Goal: Information Seeking & Learning: Find specific fact

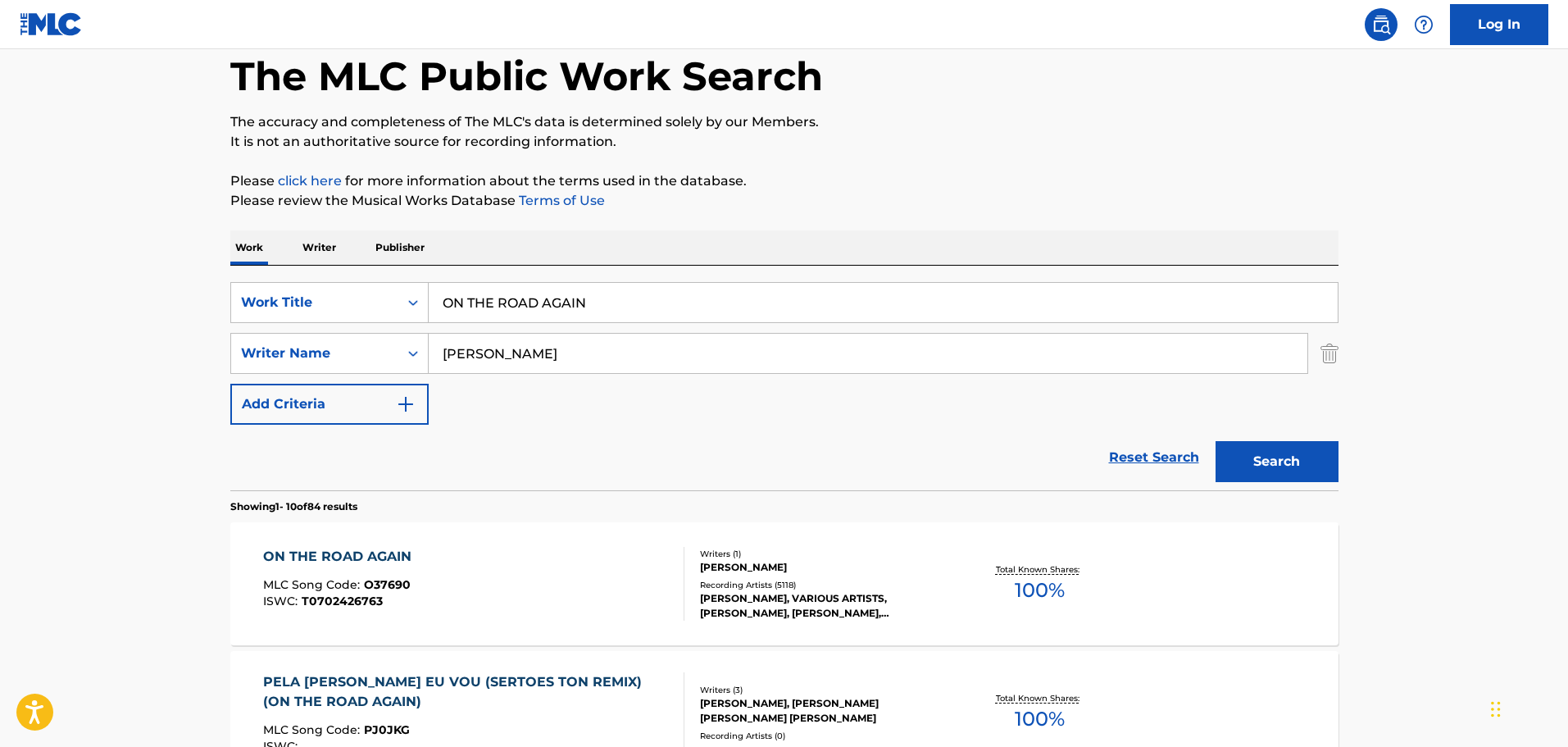
scroll to position [82, 0]
drag, startPoint x: 614, startPoint y: 302, endPoint x: 401, endPoint y: 301, distance: 213.0
click at [401, 301] on div "SearchWithCriteriaa6f3011d-8e08-450b-b1d6-76049d089ecb Work Title ON THE ROAD A…" at bounding box center [784, 304] width 1108 height 41
paste input "WHITE WALKERS!"
type input "WHITE WALKERS!"
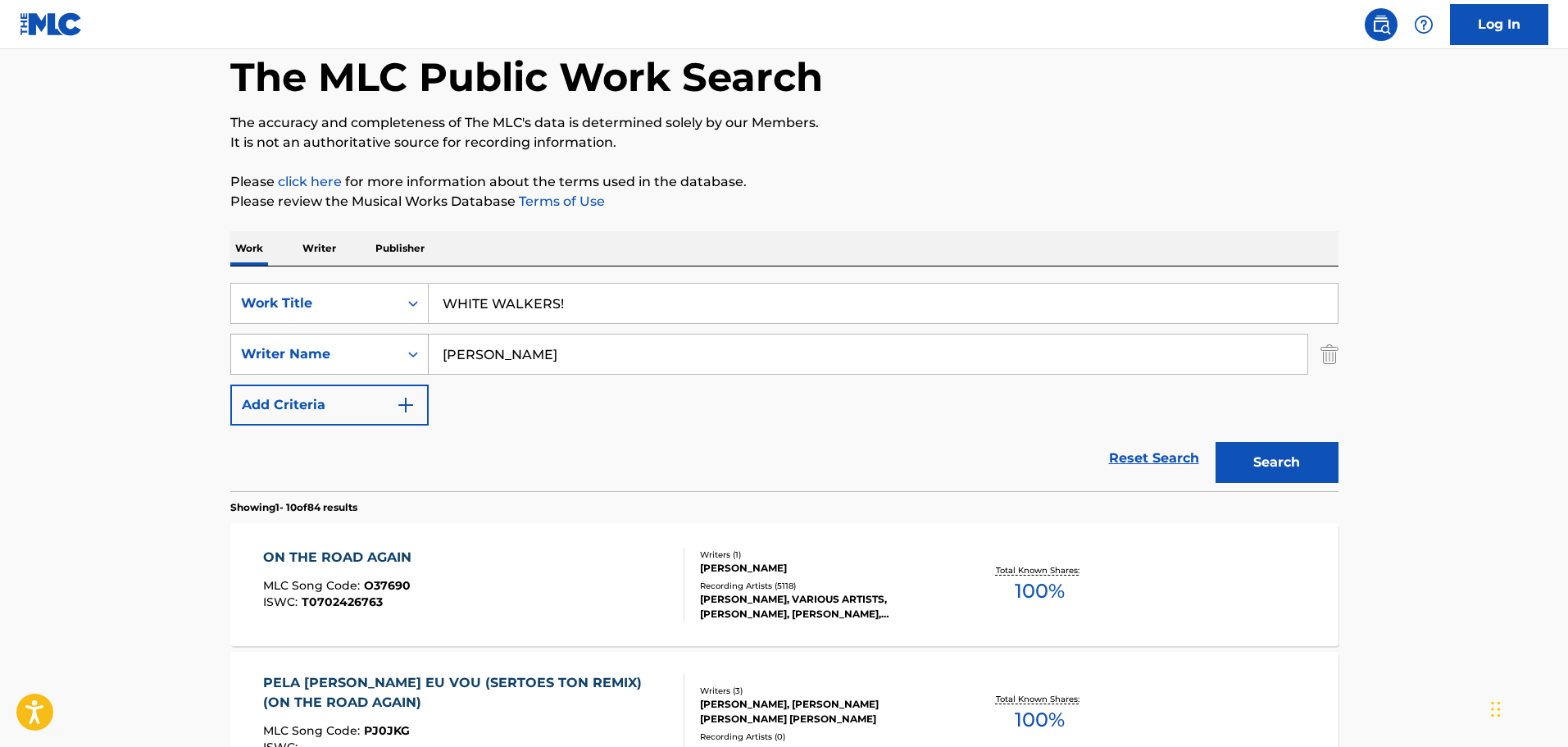
drag, startPoint x: 582, startPoint y: 347, endPoint x: 390, endPoint y: 345, distance: 192.0
click at [390, 345] on div "SearchWithCriteria227d4db6-6462-4b37-9785-1bff3f093c9c Writer Name [PERSON_NAME]" at bounding box center [784, 354] width 1108 height 41
paste input "[PERSON_NAME]"
type input "[PERSON_NAME]"
click at [1215, 442] on button "Search" at bounding box center [1276, 463] width 123 height 41
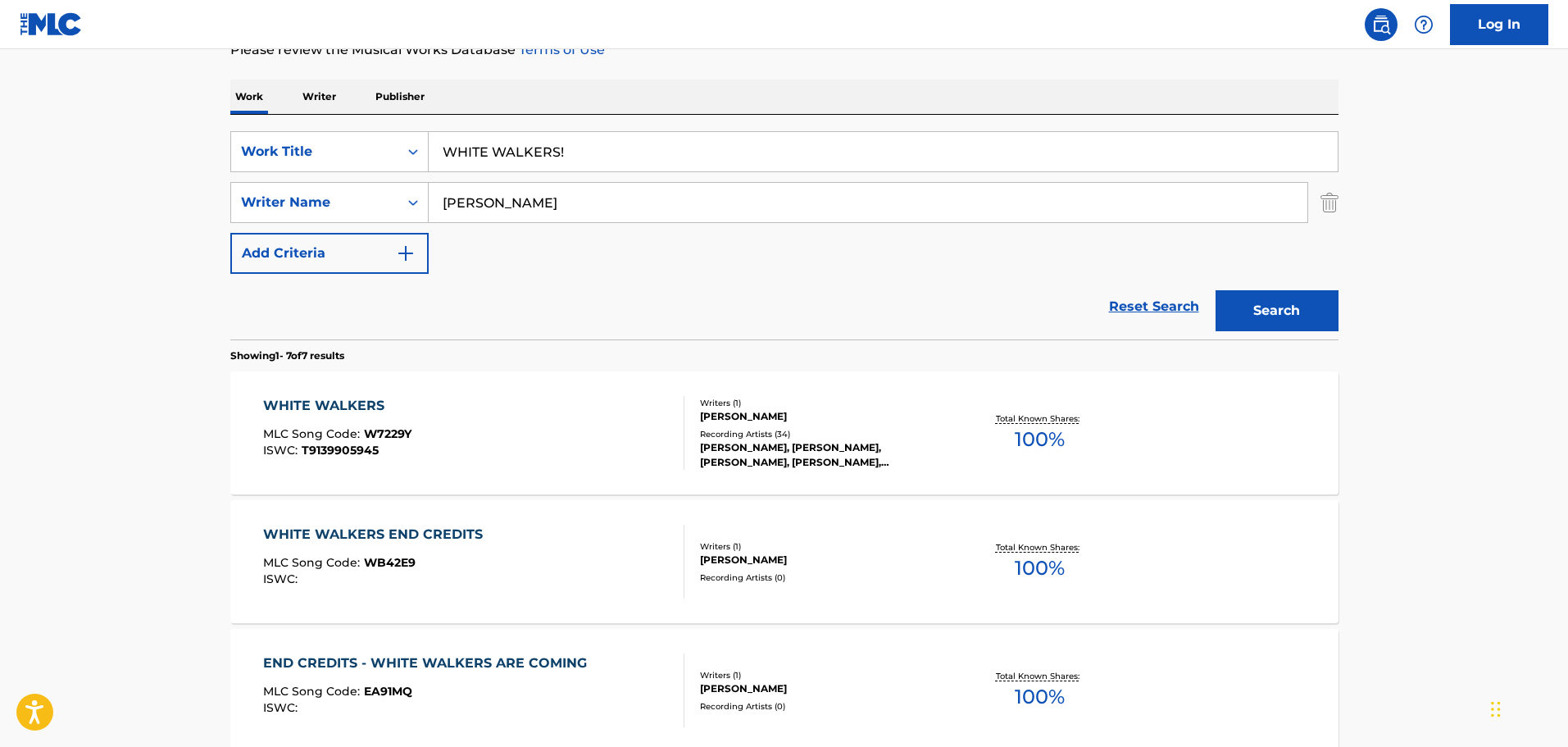
scroll to position [246, 0]
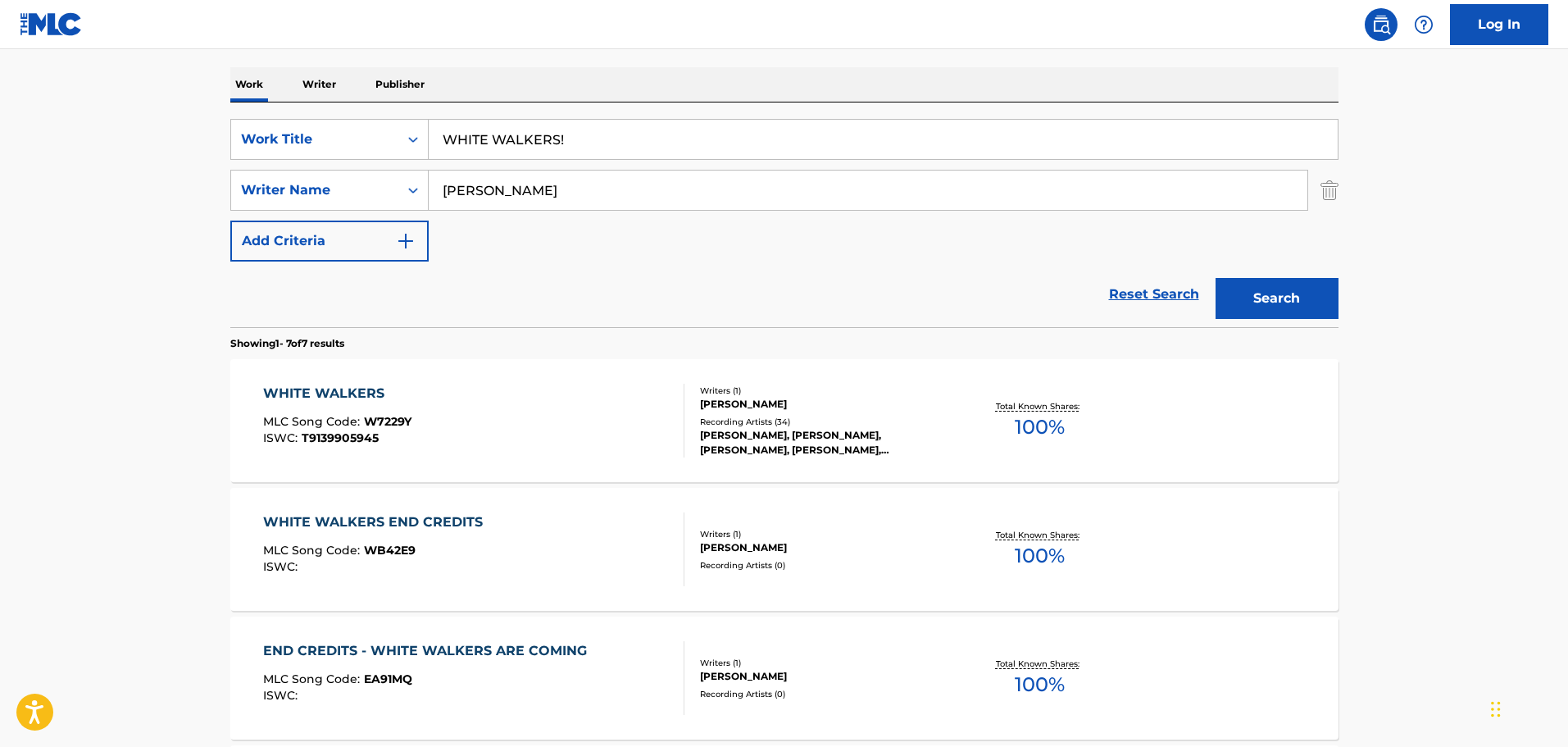
click at [632, 451] on div "WHITE WALKERS MLC Song Code : W7229Y ISWC : T9139905945" at bounding box center [474, 420] width 422 height 74
